Goal: Information Seeking & Learning: Learn about a topic

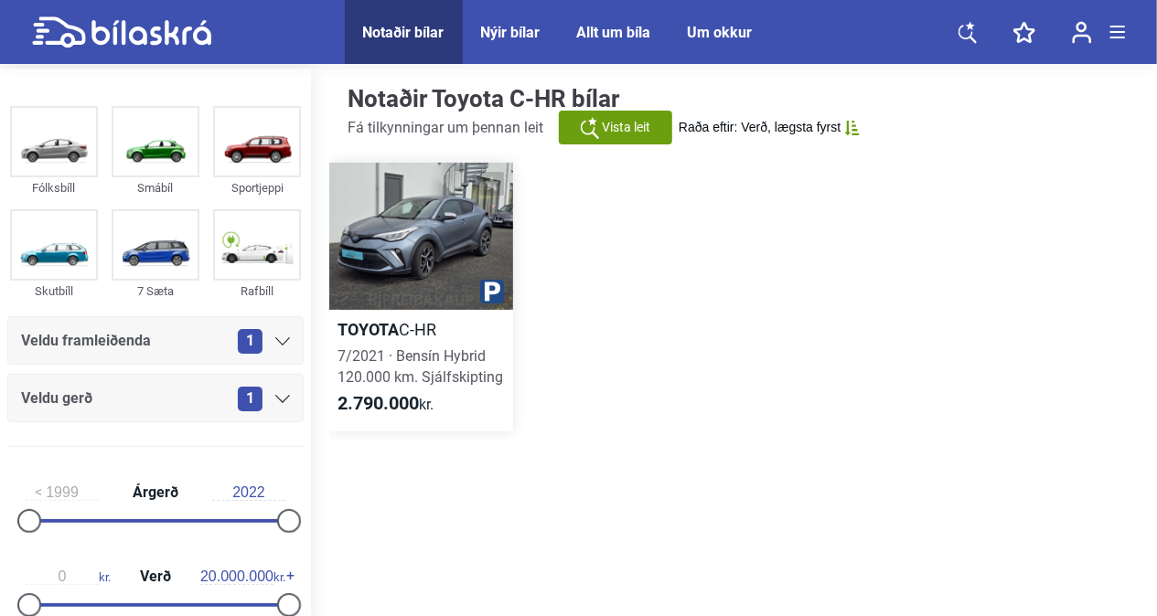
click at [418, 248] on div at bounding box center [421, 236] width 184 height 147
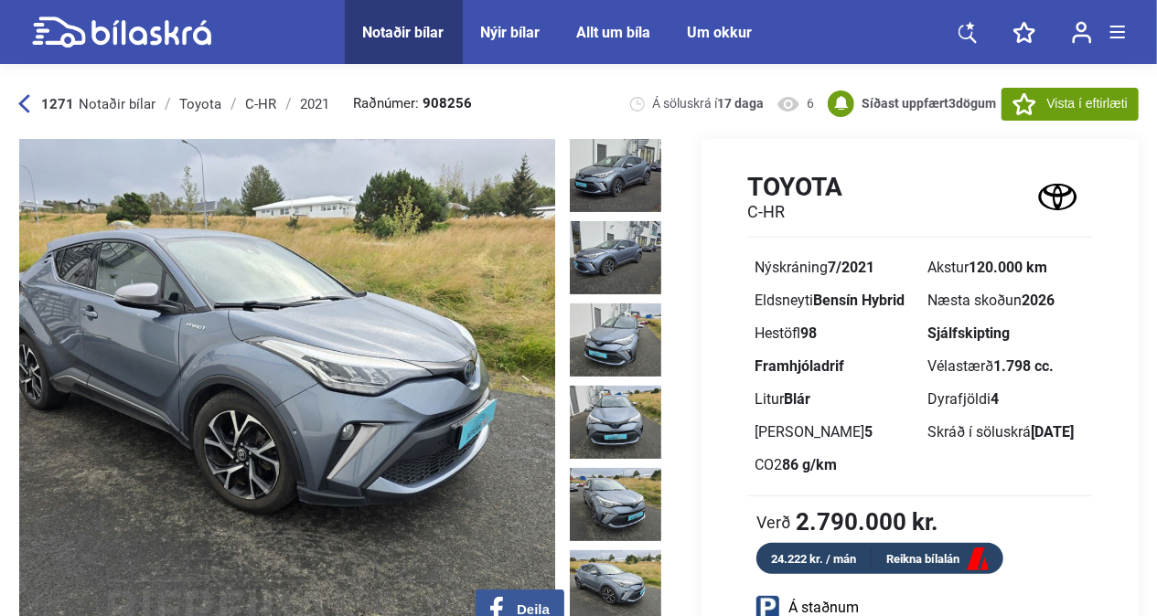
click at [612, 552] on img at bounding box center [615, 587] width 91 height 73
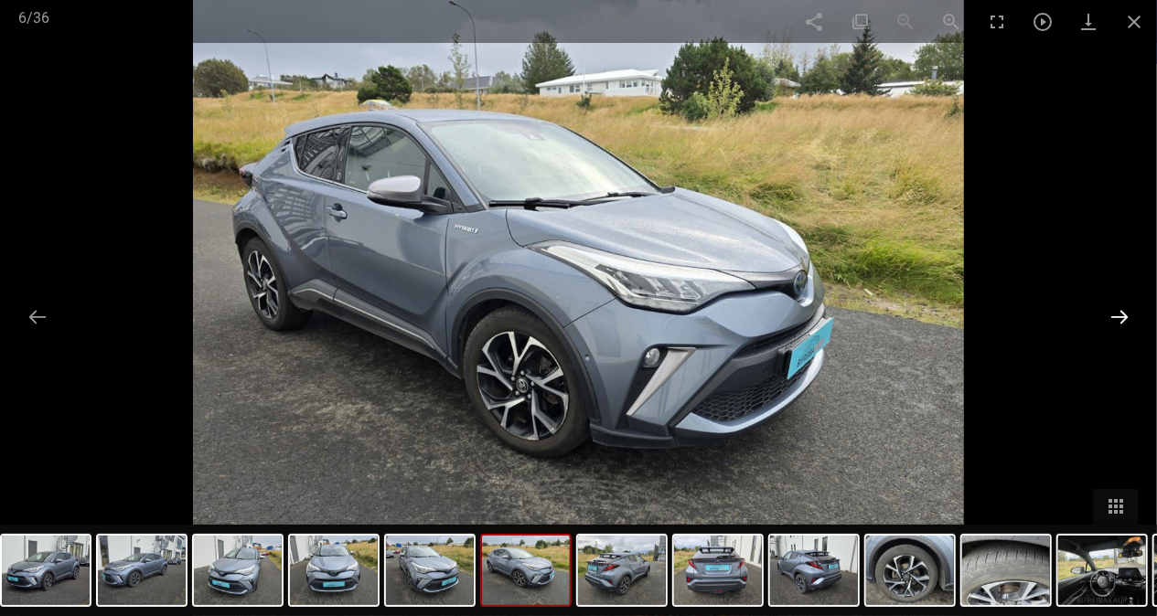
click at [1110, 328] on button at bounding box center [1119, 317] width 38 height 36
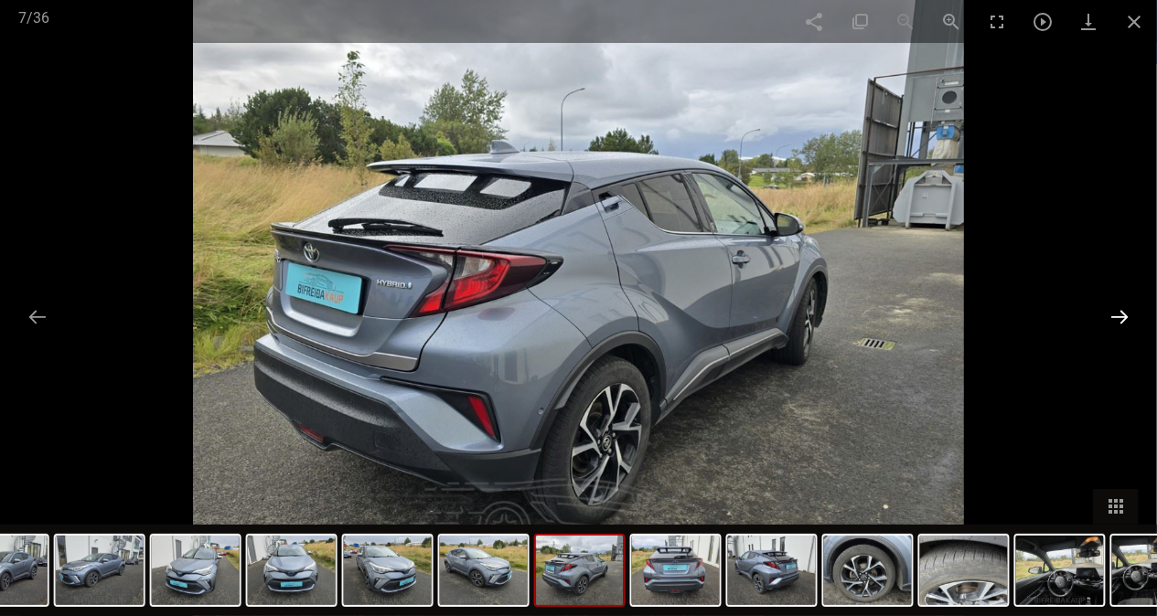
click at [1116, 328] on button at bounding box center [1119, 317] width 38 height 36
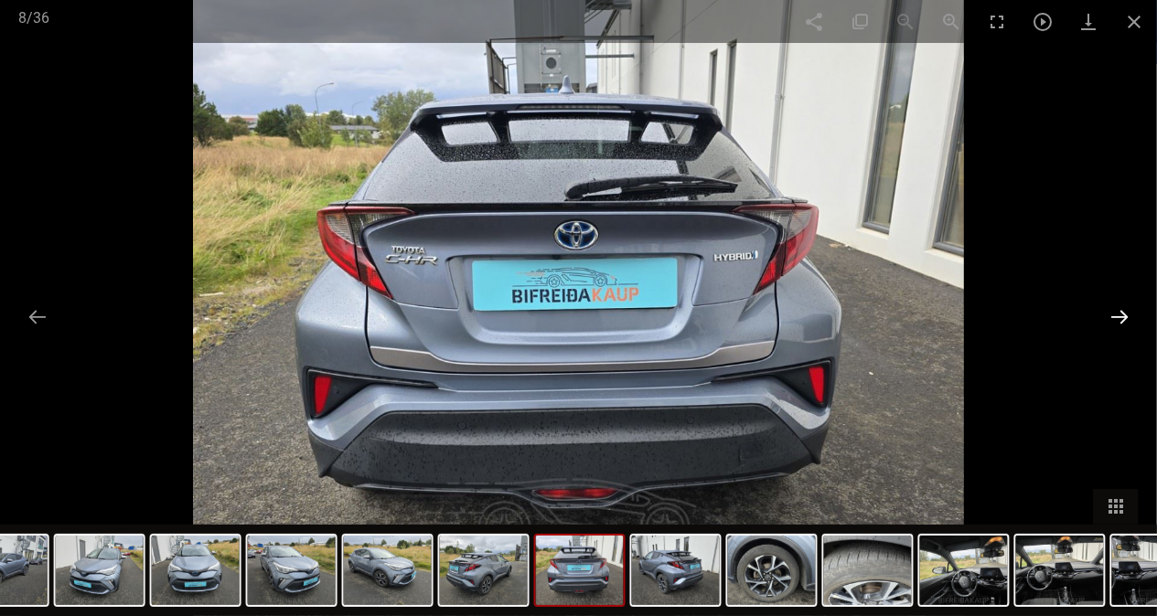
click at [1116, 328] on button at bounding box center [1119, 317] width 38 height 36
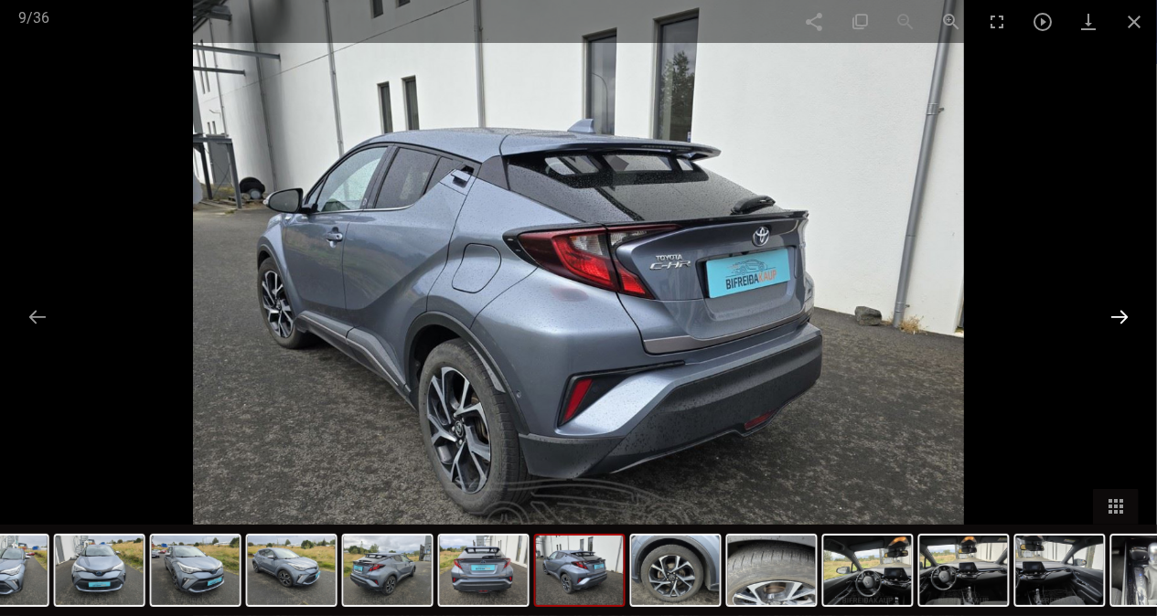
click at [1116, 328] on button at bounding box center [1119, 317] width 38 height 36
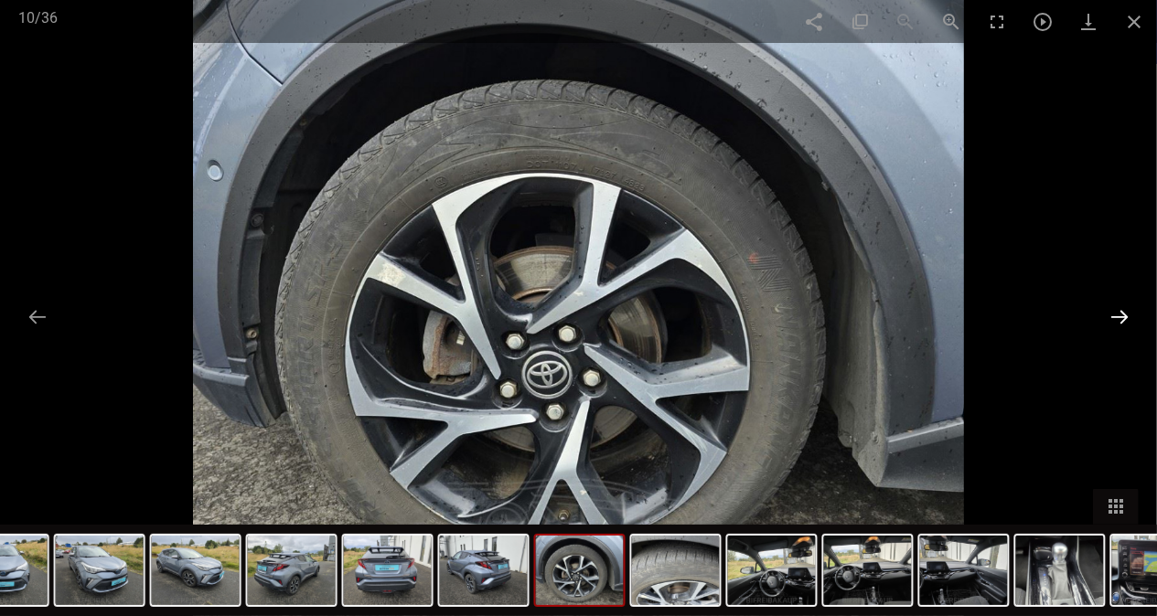
click at [1116, 328] on button at bounding box center [1119, 317] width 38 height 36
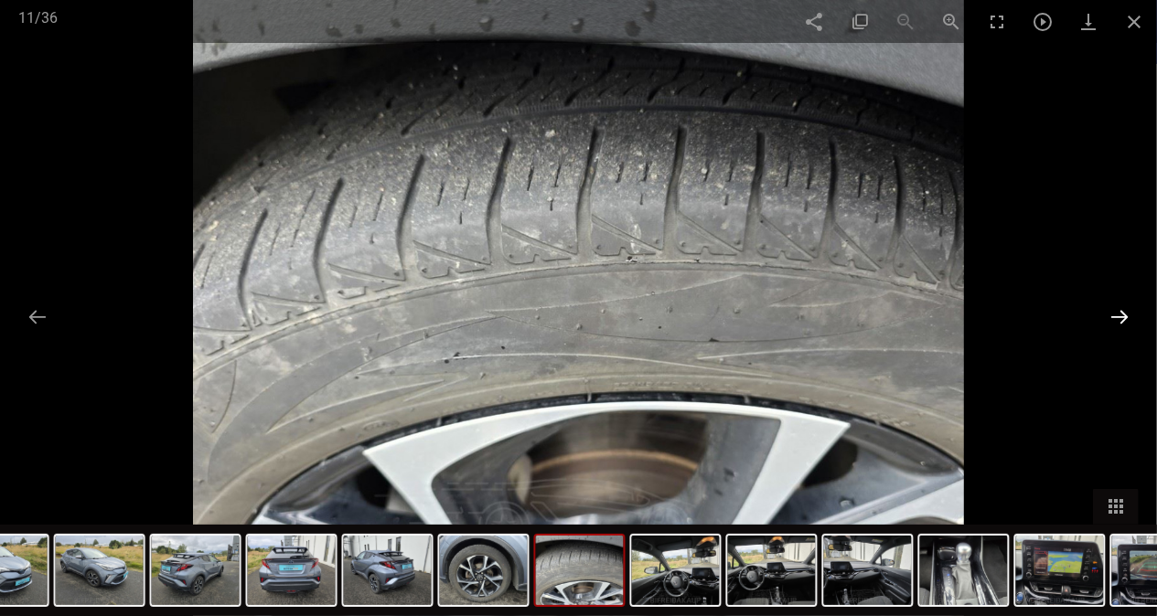
click at [1116, 328] on button at bounding box center [1119, 317] width 38 height 36
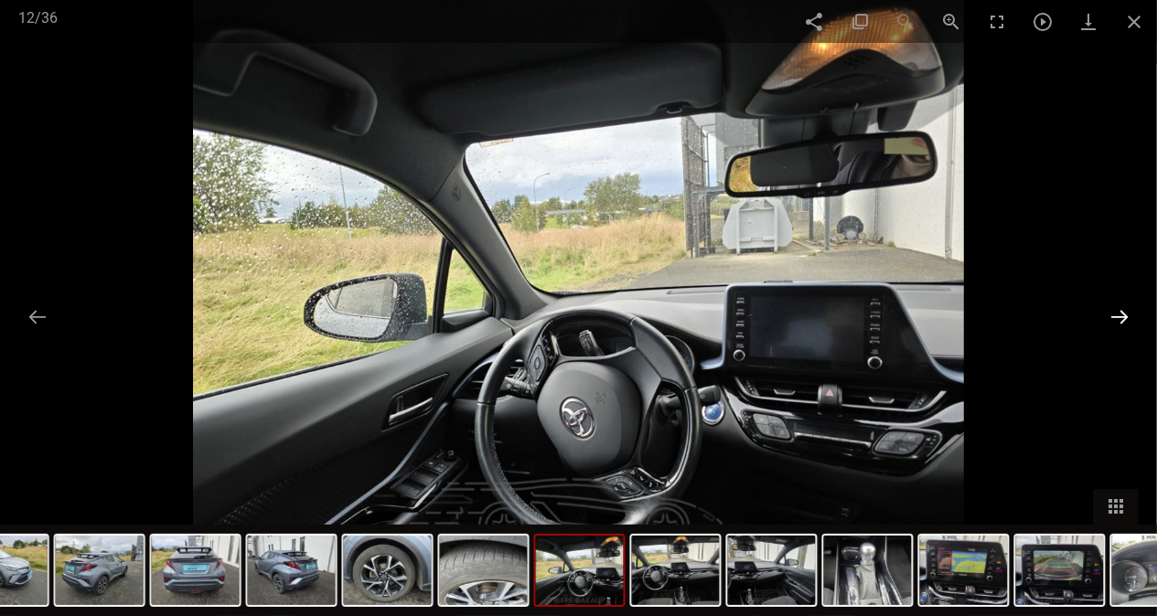
click at [1116, 328] on button at bounding box center [1119, 317] width 38 height 36
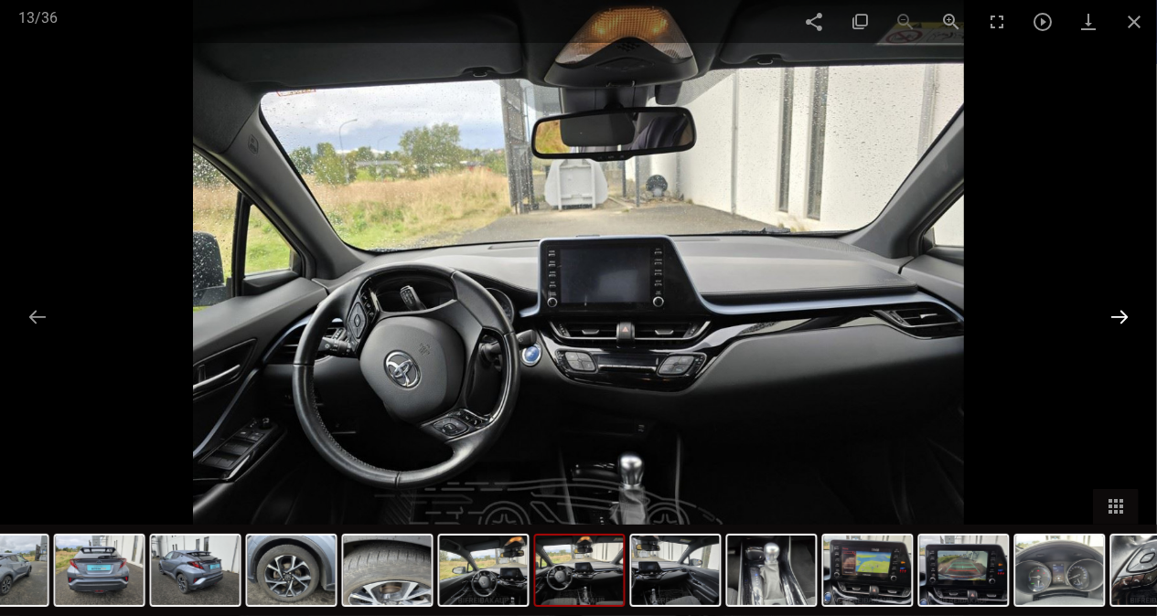
click at [1116, 328] on button at bounding box center [1119, 317] width 38 height 36
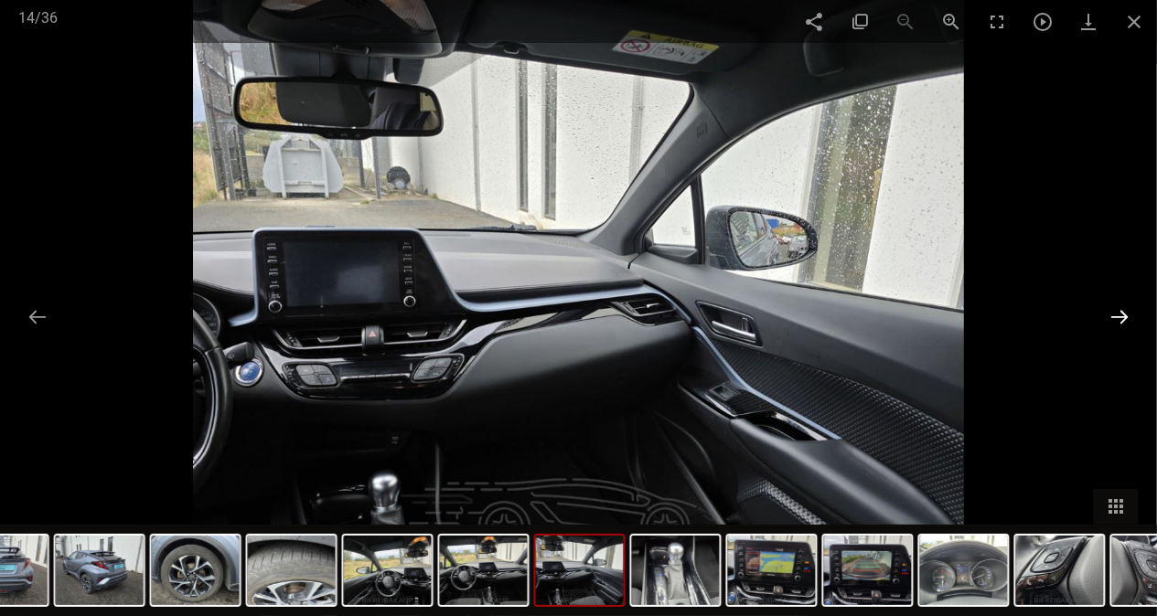
click at [1116, 328] on button at bounding box center [1119, 317] width 38 height 36
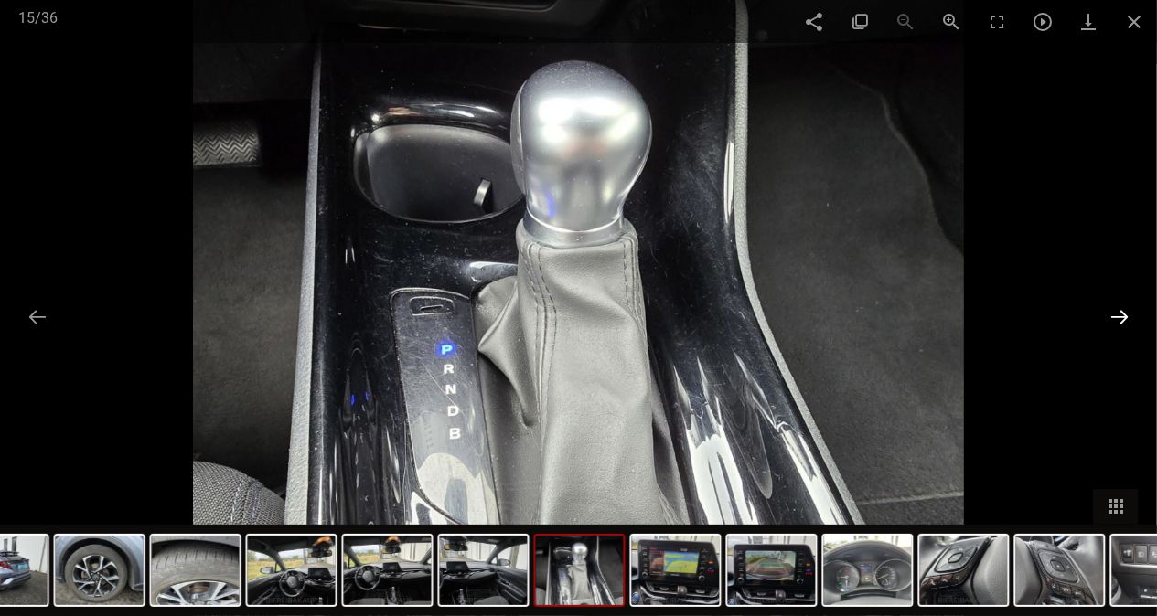
click at [1116, 328] on button at bounding box center [1119, 317] width 38 height 36
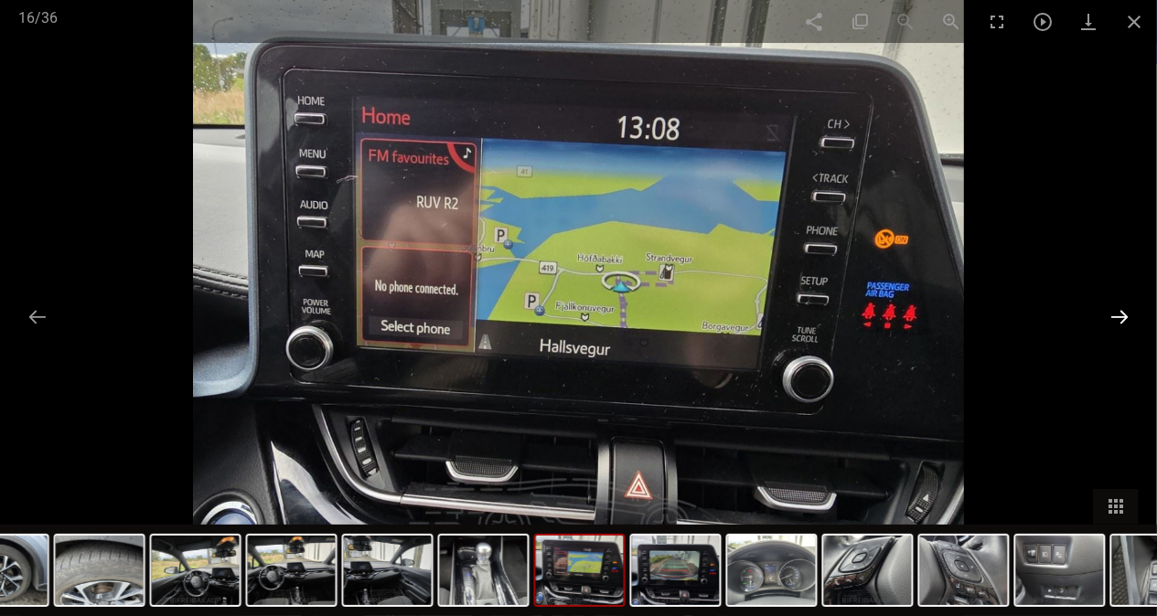
click at [1116, 328] on button at bounding box center [1119, 317] width 38 height 36
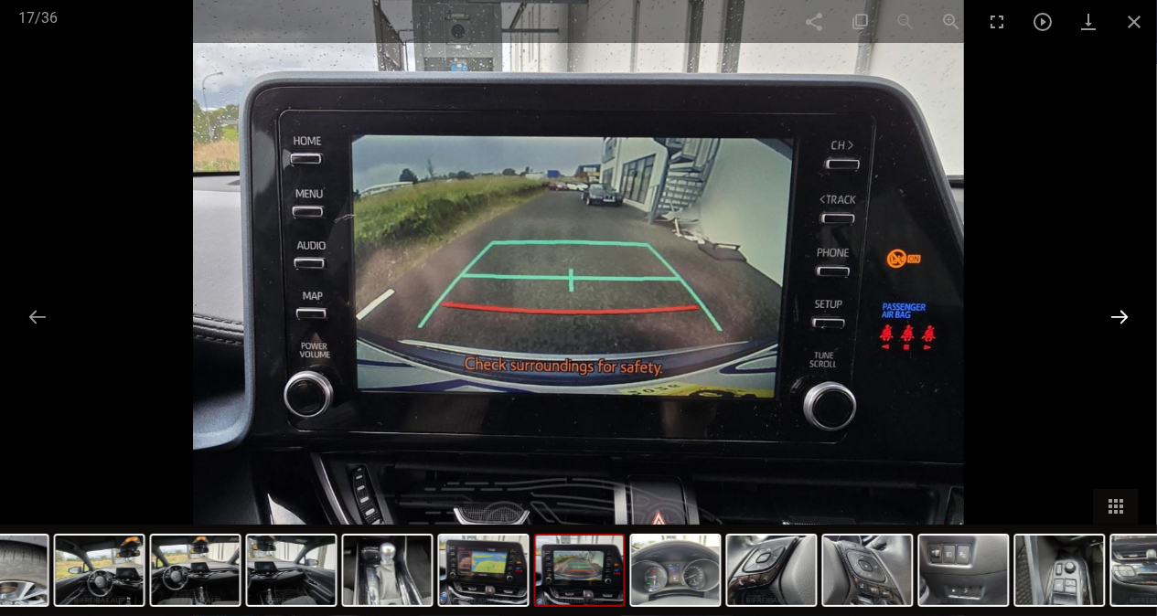
click at [1116, 328] on button at bounding box center [1119, 317] width 38 height 36
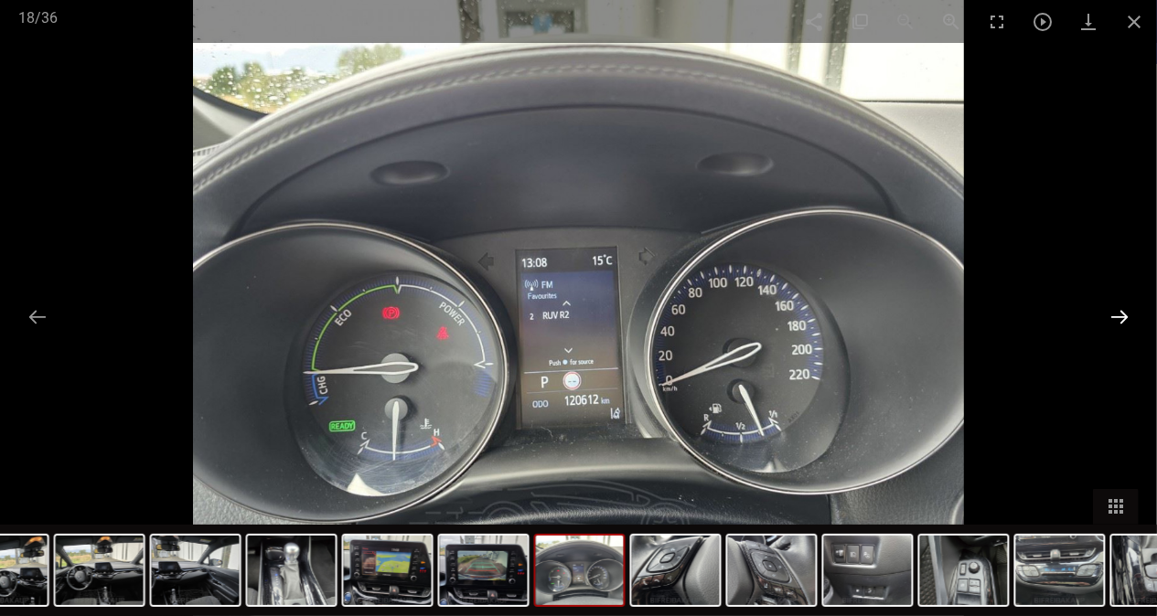
click at [1116, 328] on button at bounding box center [1119, 317] width 38 height 36
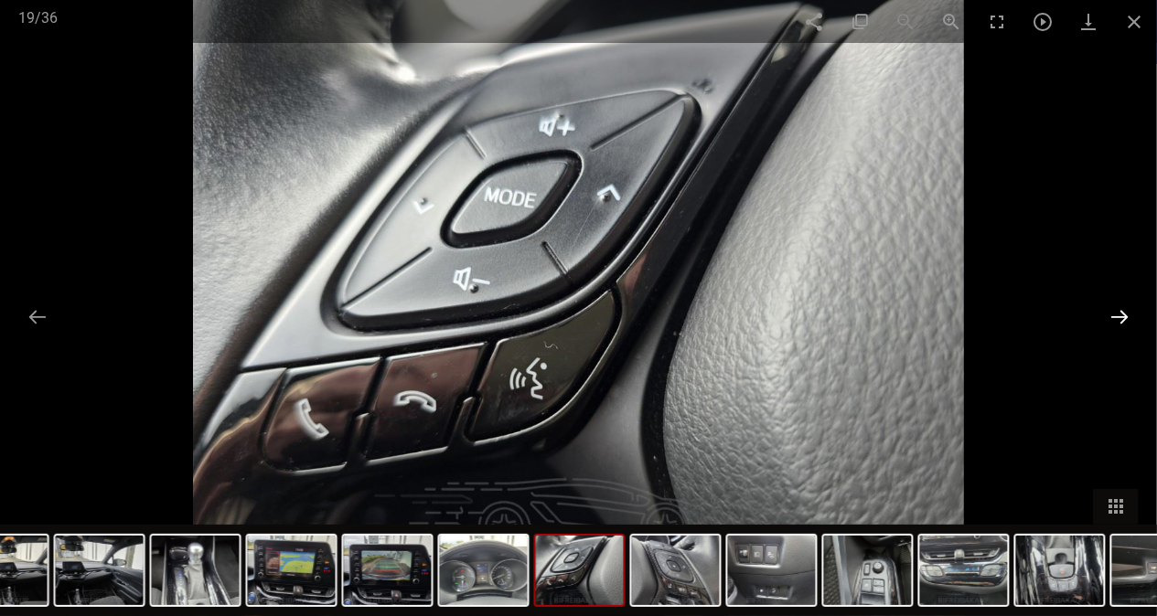
click at [1116, 328] on button at bounding box center [1119, 317] width 38 height 36
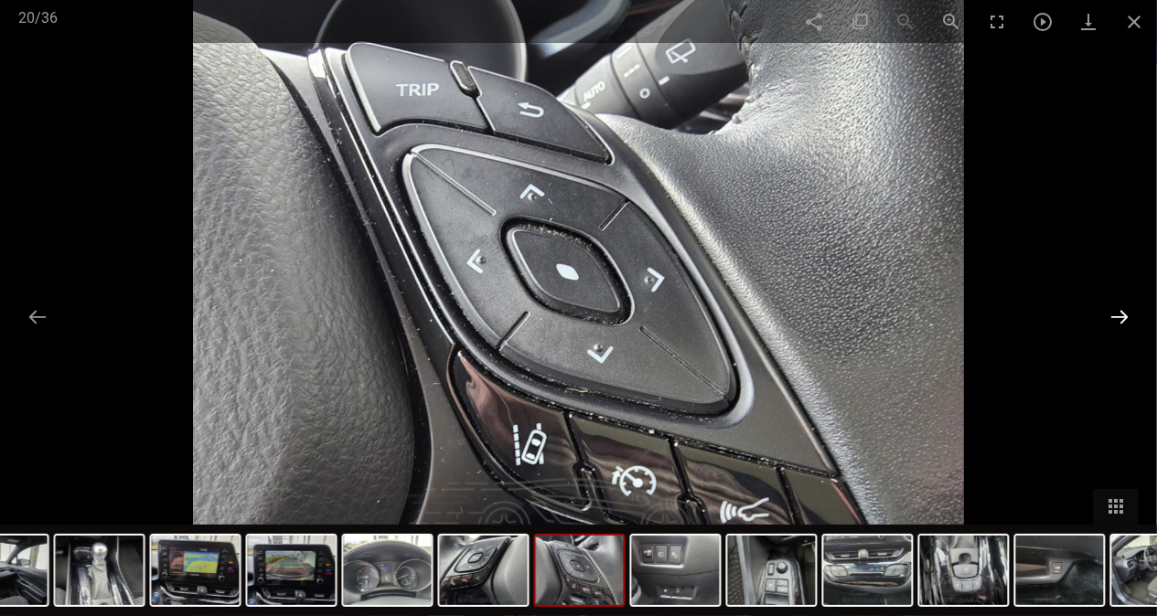
click at [1116, 329] on button at bounding box center [1119, 317] width 38 height 36
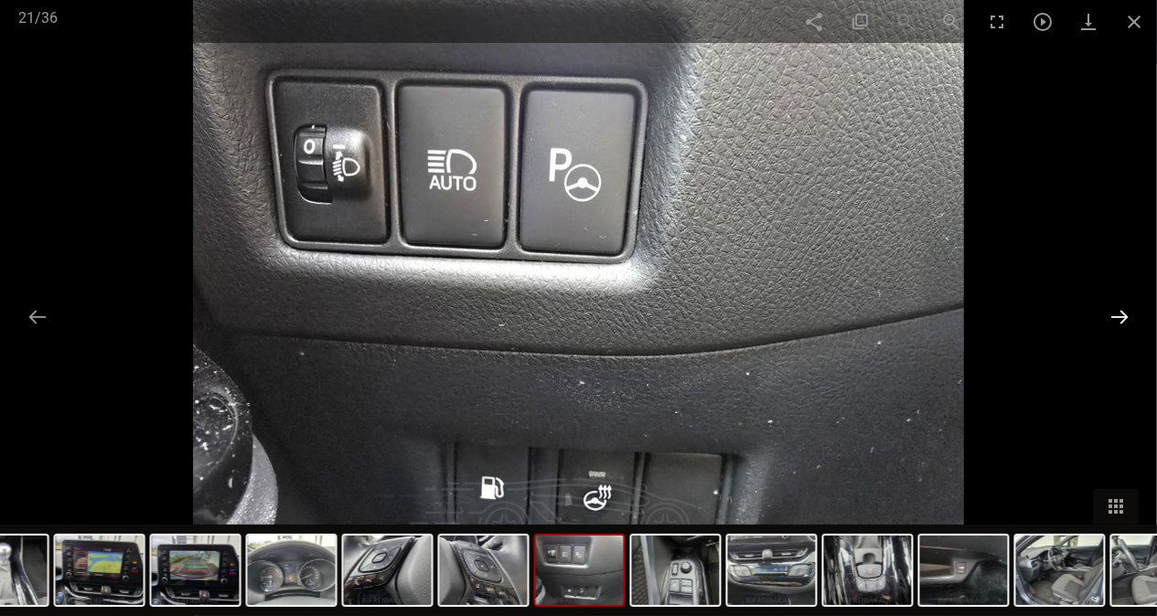
click at [1116, 329] on button at bounding box center [1119, 317] width 38 height 36
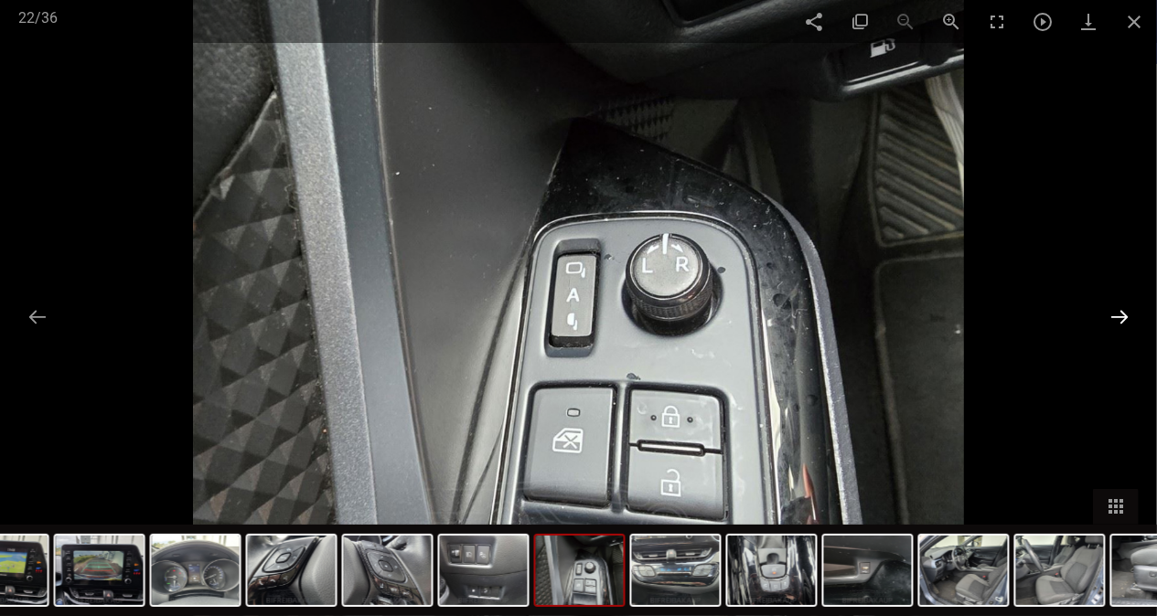
click at [1116, 329] on button at bounding box center [1119, 317] width 38 height 36
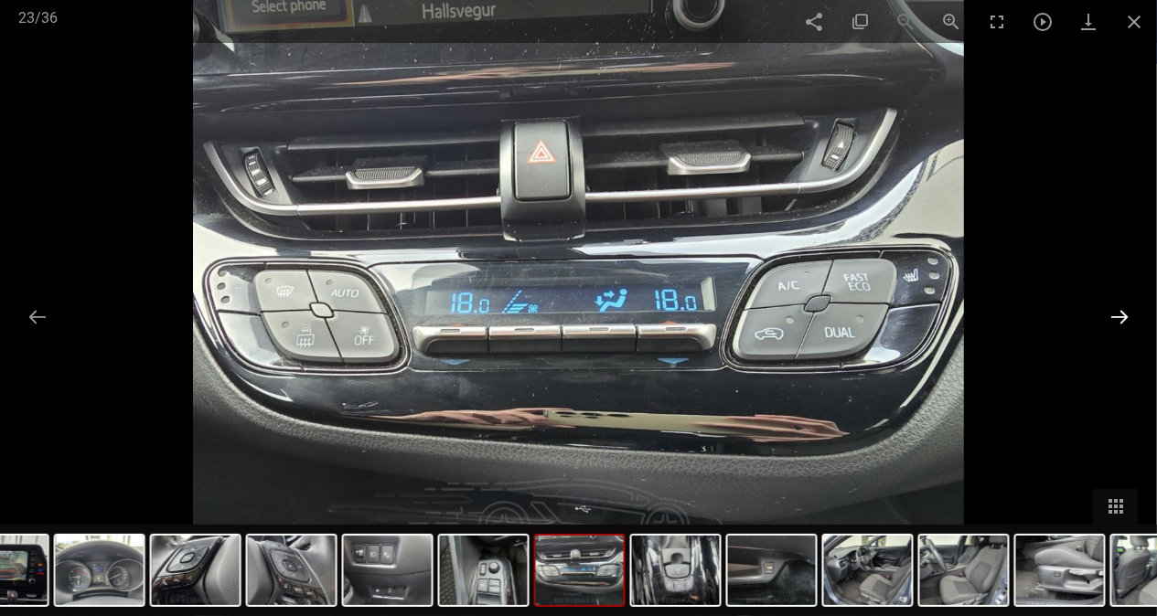
click at [1116, 329] on button at bounding box center [1119, 317] width 38 height 36
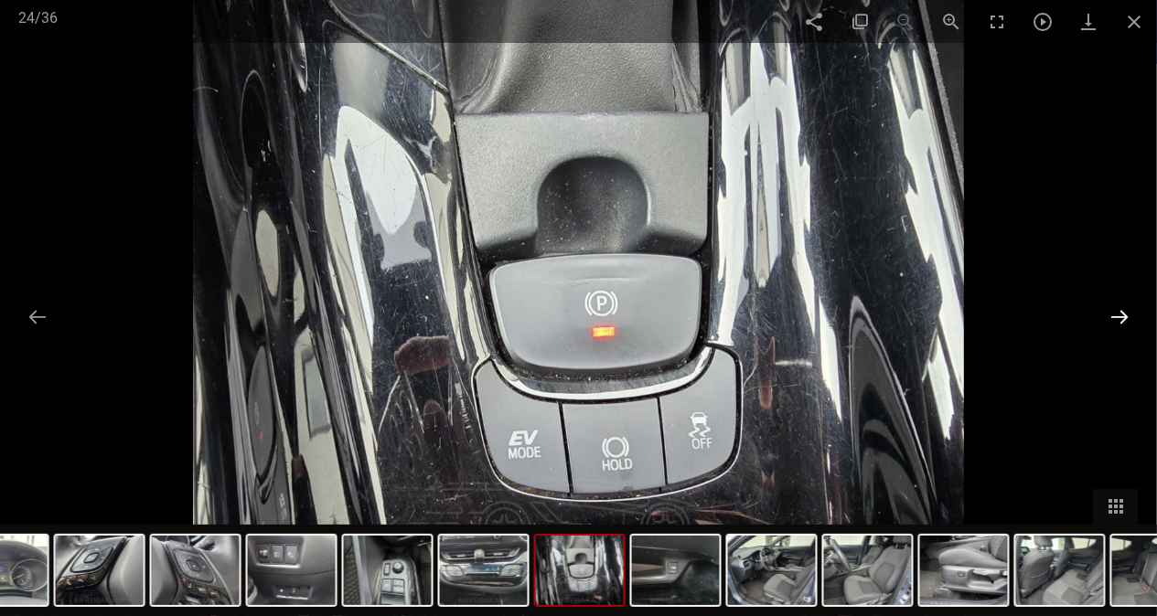
click at [1116, 329] on button at bounding box center [1119, 317] width 38 height 36
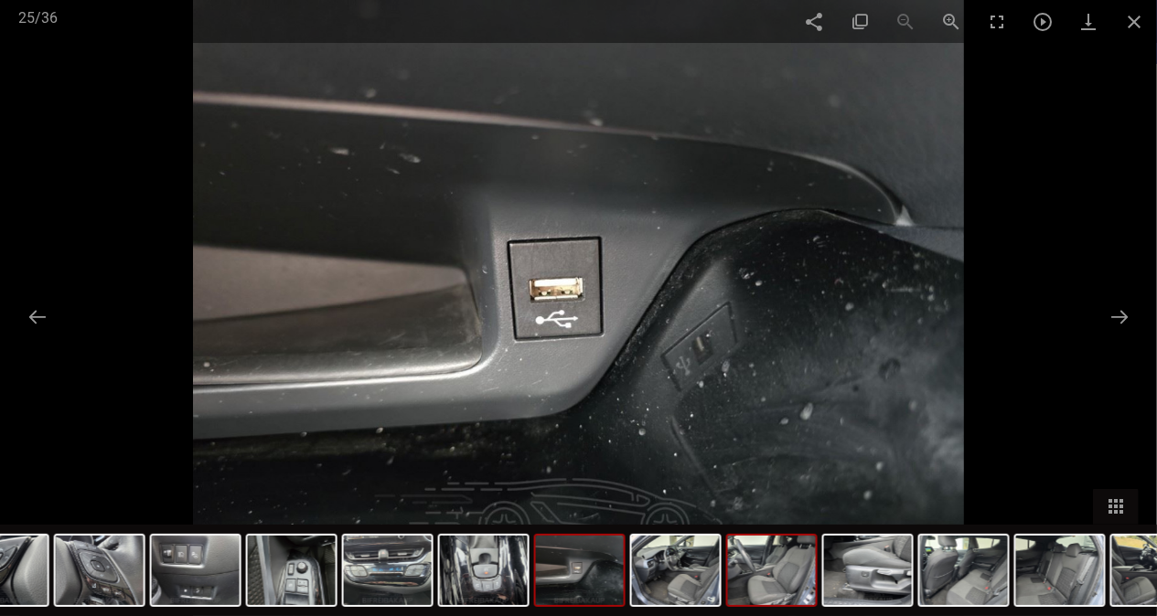
click at [795, 564] on img at bounding box center [772, 571] width 88 height 70
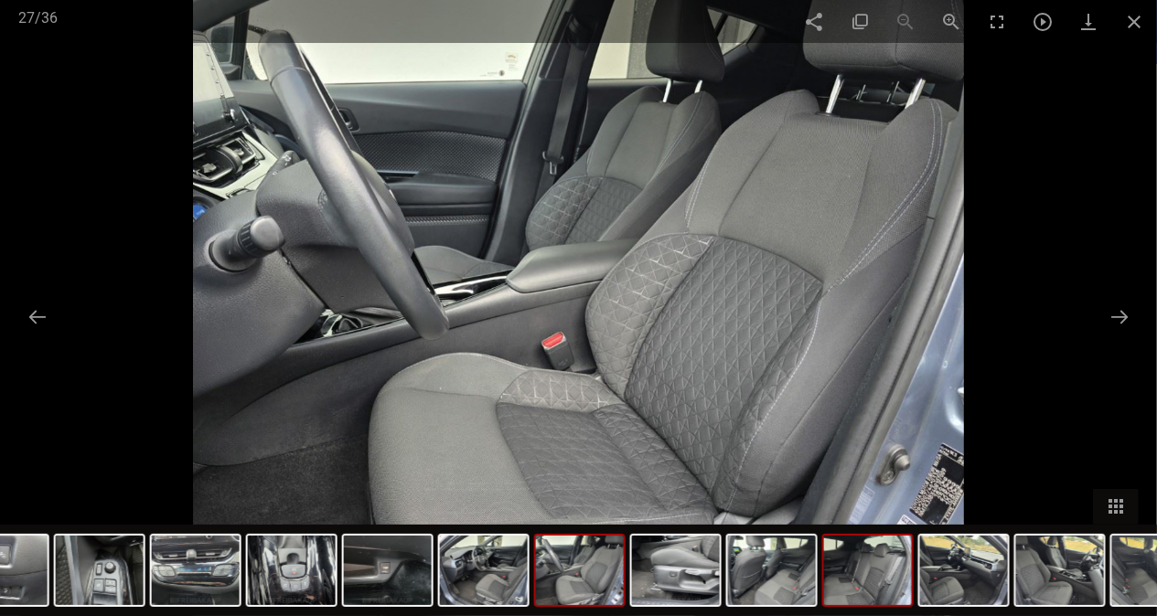
click at [822, 583] on div at bounding box center [867, 570] width 91 height 73
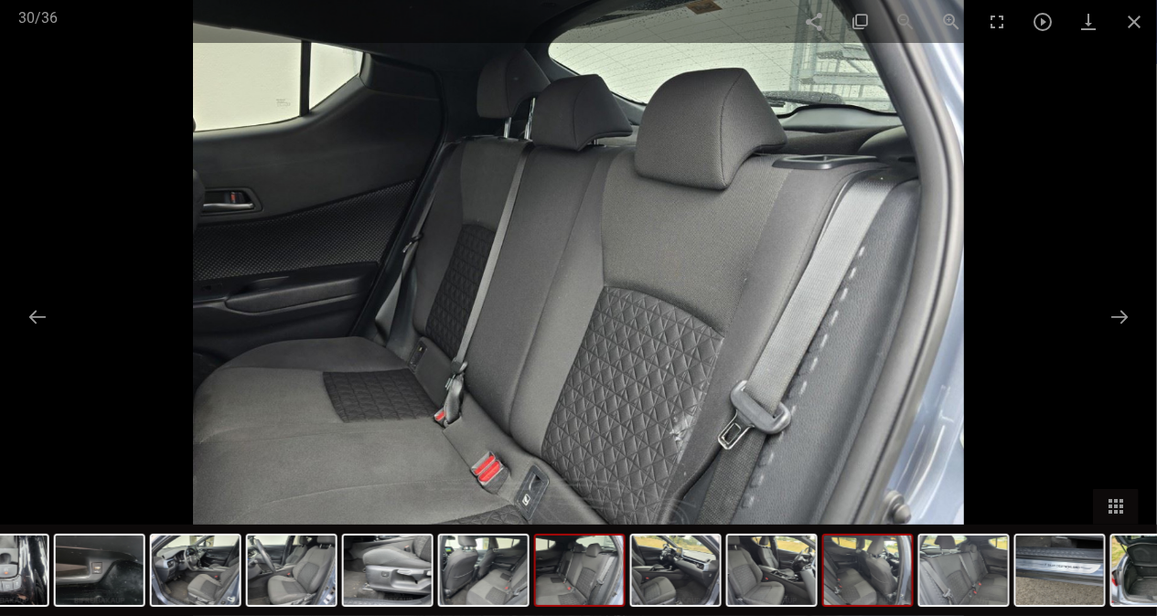
click at [883, 577] on img at bounding box center [868, 571] width 88 height 70
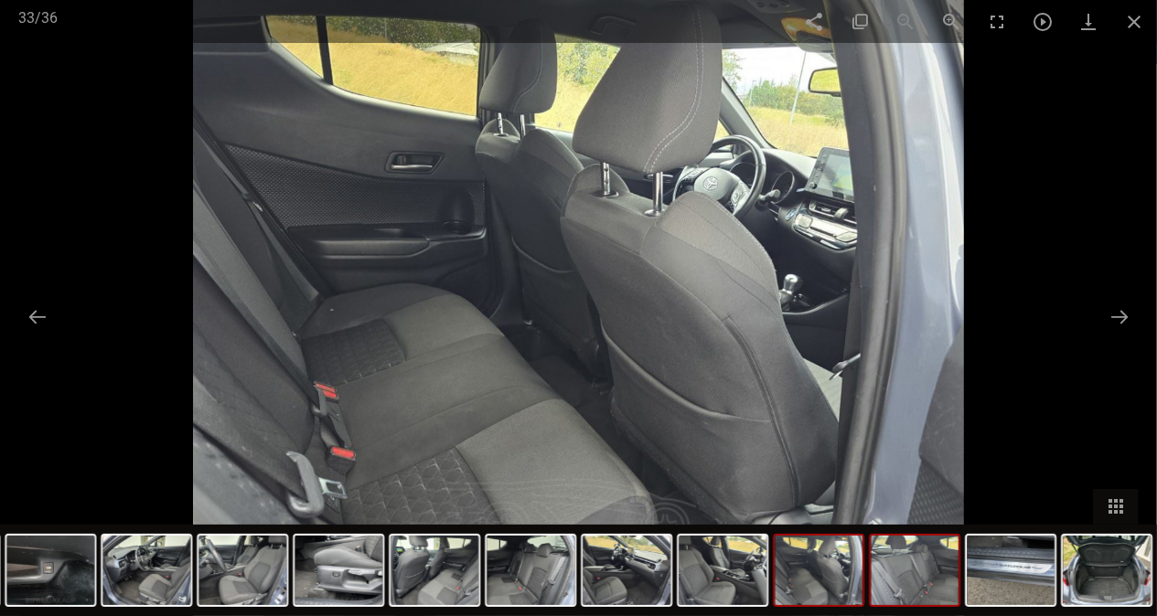
click at [920, 572] on img at bounding box center [915, 571] width 88 height 70
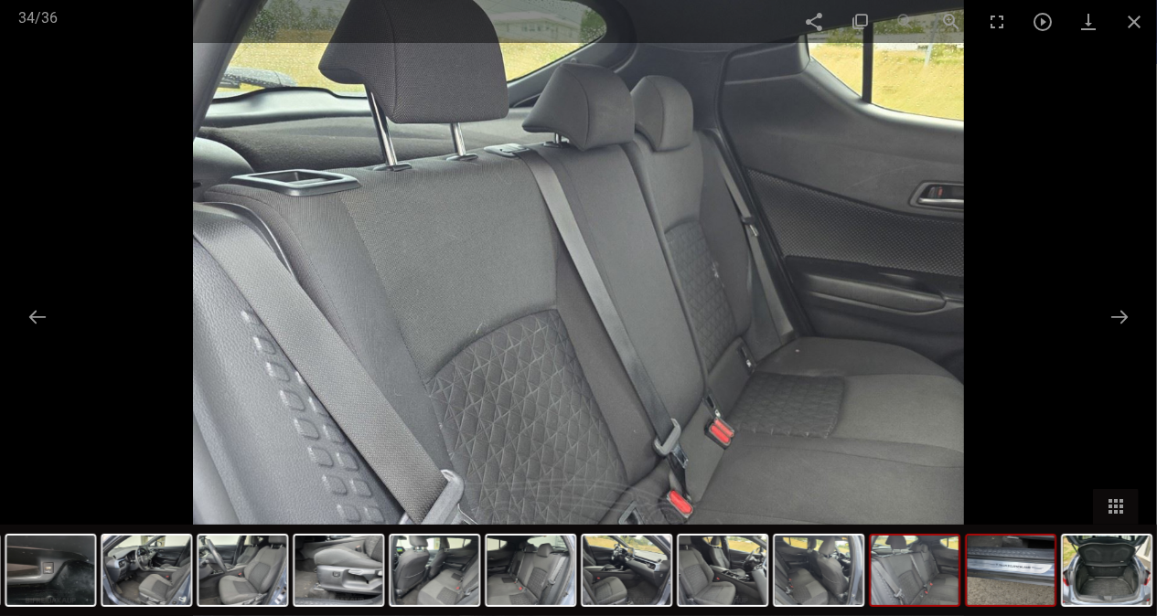
click at [1010, 558] on img at bounding box center [1011, 571] width 88 height 70
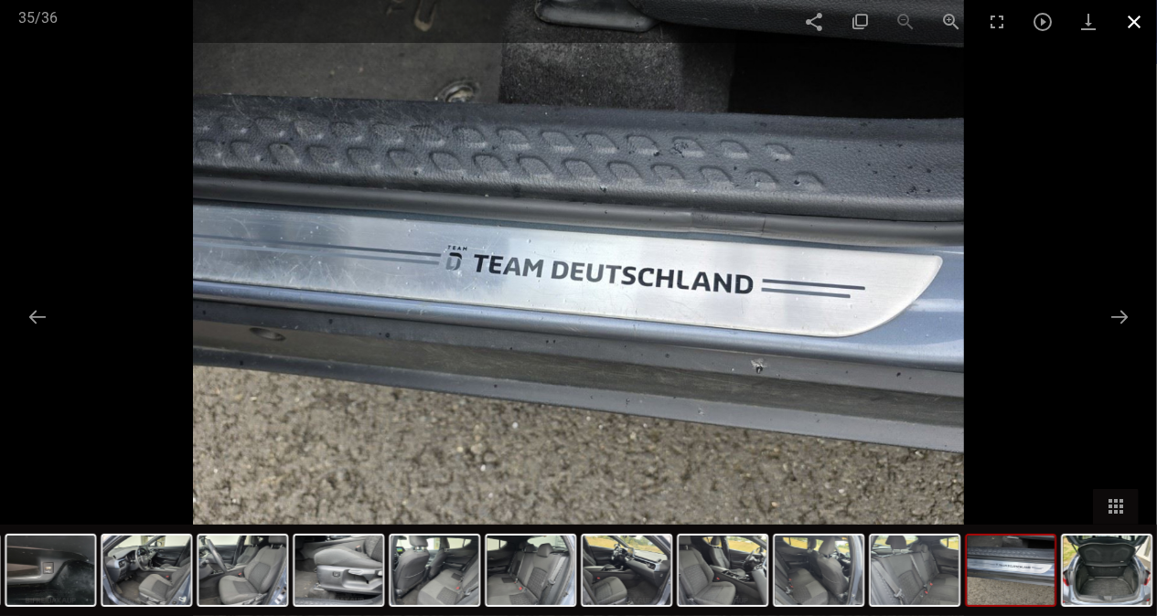
click at [1119, 23] on span at bounding box center [1134, 21] width 46 height 43
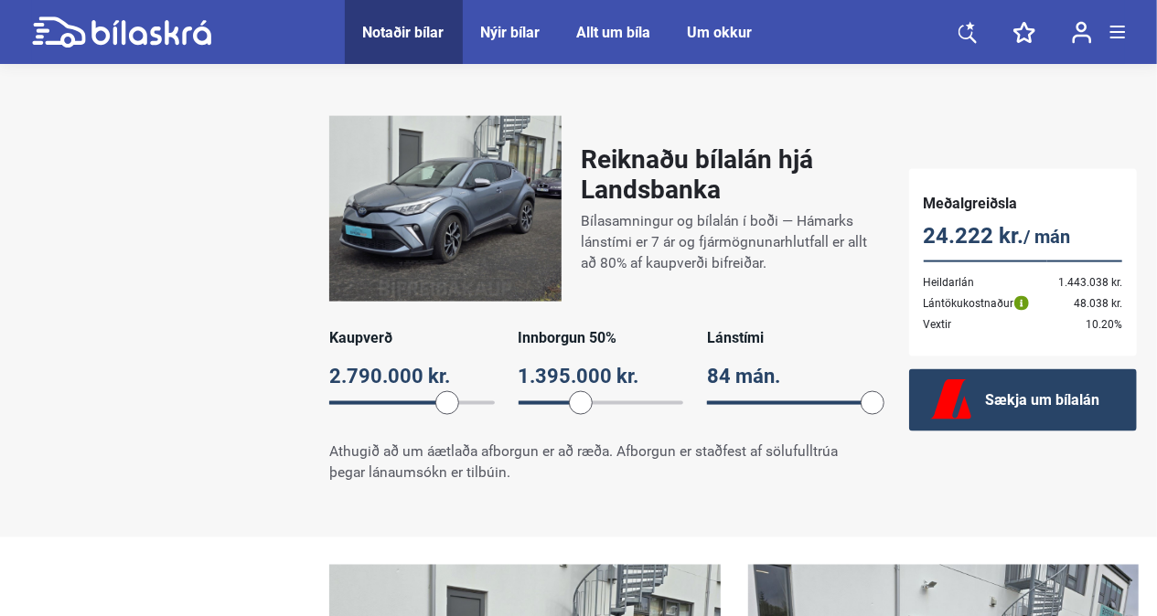
scroll to position [1189, 0]
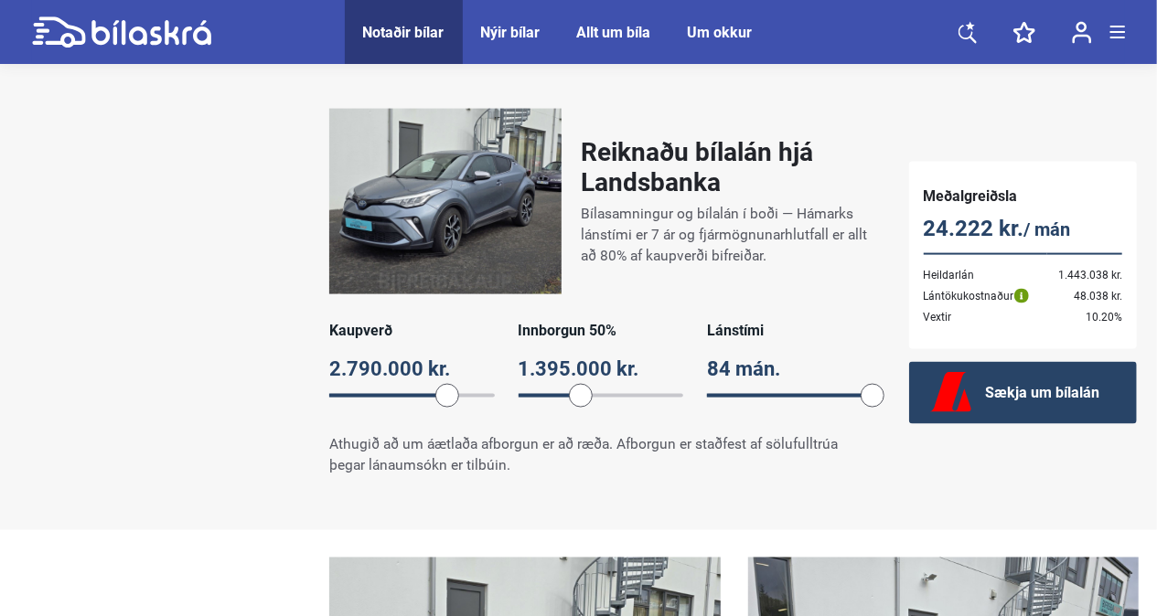
drag, startPoint x: 870, startPoint y: 393, endPoint x: 964, endPoint y: 424, distance: 99.2
click at [964, 424] on div "Reiknaðu bílalán hjá Landsbanka Bílasamningur og bílalán í boði — Hámarks lánst…" at bounding box center [578, 293] width 1157 height 404
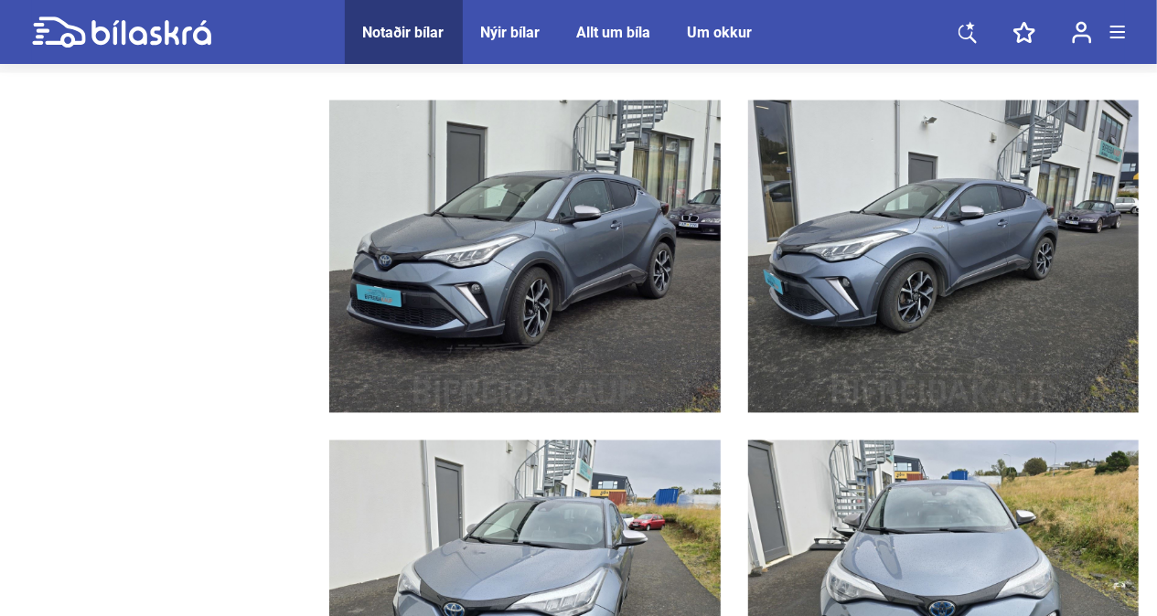
scroll to position [2103, 0]
